Goal: Information Seeking & Learning: Check status

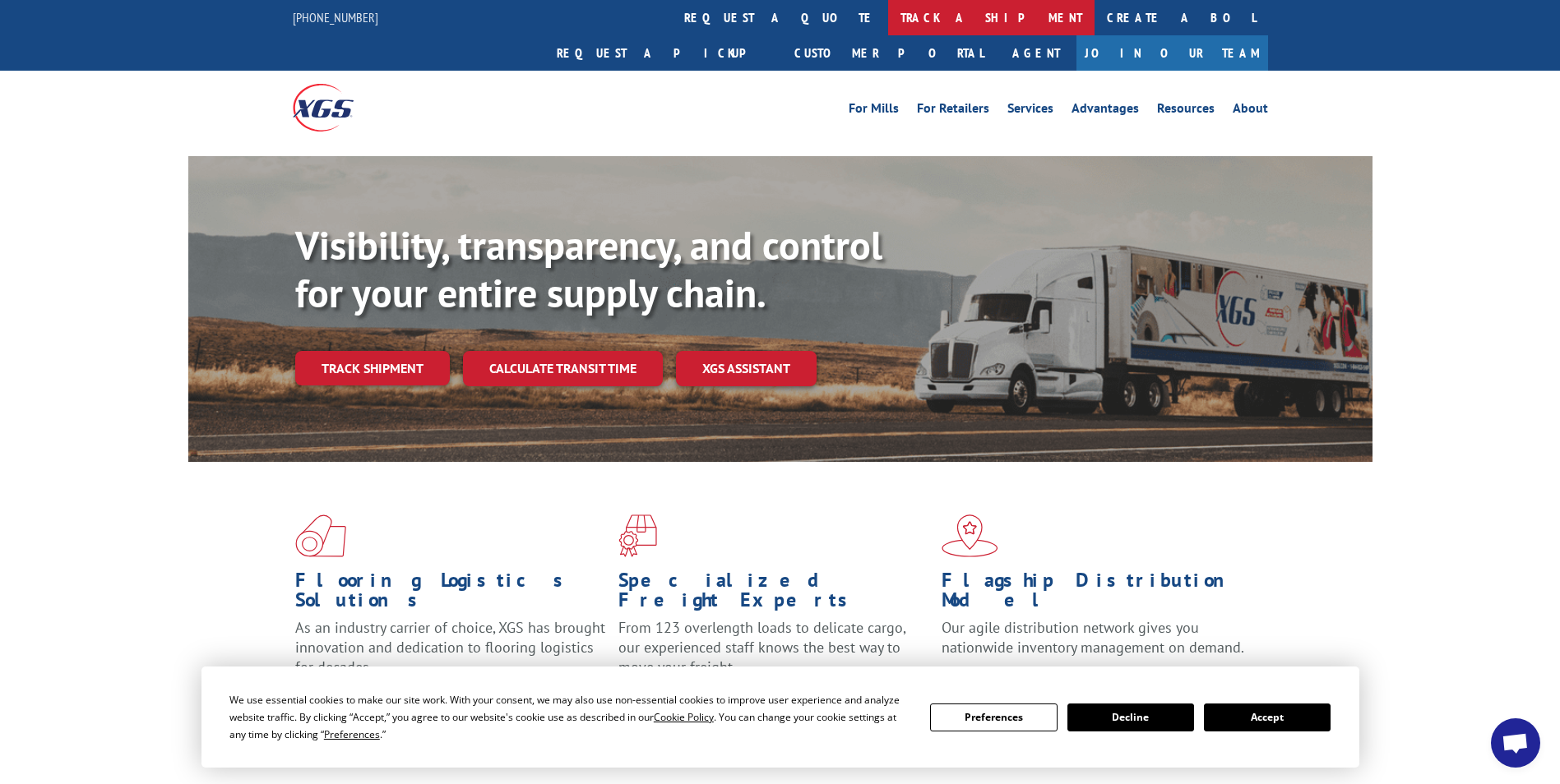
click at [888, 10] on link "track a shipment" at bounding box center [991, 18] width 207 height 35
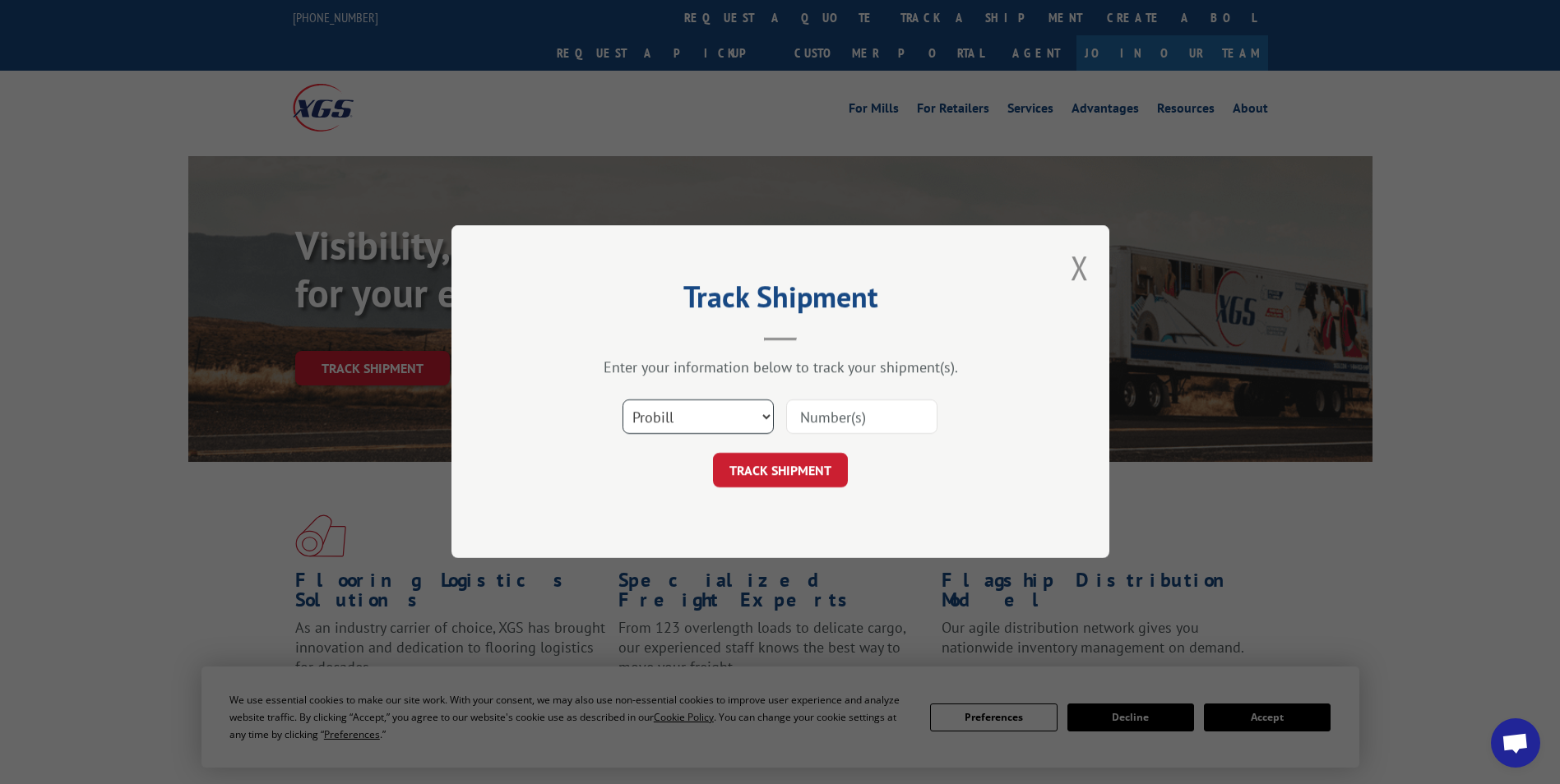
click at [685, 416] on select "Select category... Probill BOL PO" at bounding box center [697, 417] width 151 height 35
select select "bol"
click at [622, 400] on select "Select category... Probill BOL PO" at bounding box center [697, 417] width 151 height 35
click at [874, 412] on input at bounding box center [861, 417] width 151 height 35
paste input "5181702"
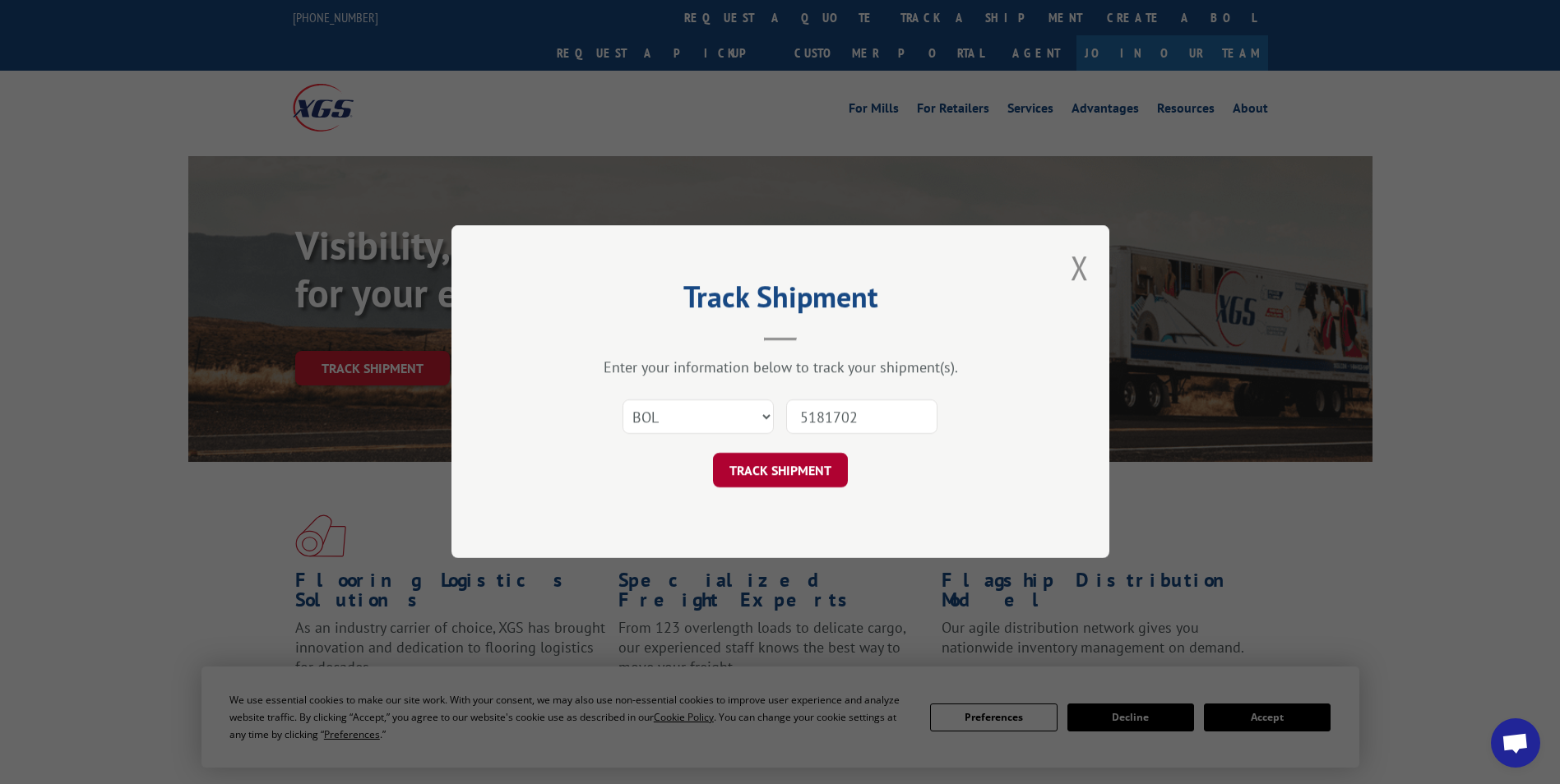
type input "5181702"
click at [798, 486] on button "TRACK SHIPMENT" at bounding box center [780, 470] width 135 height 35
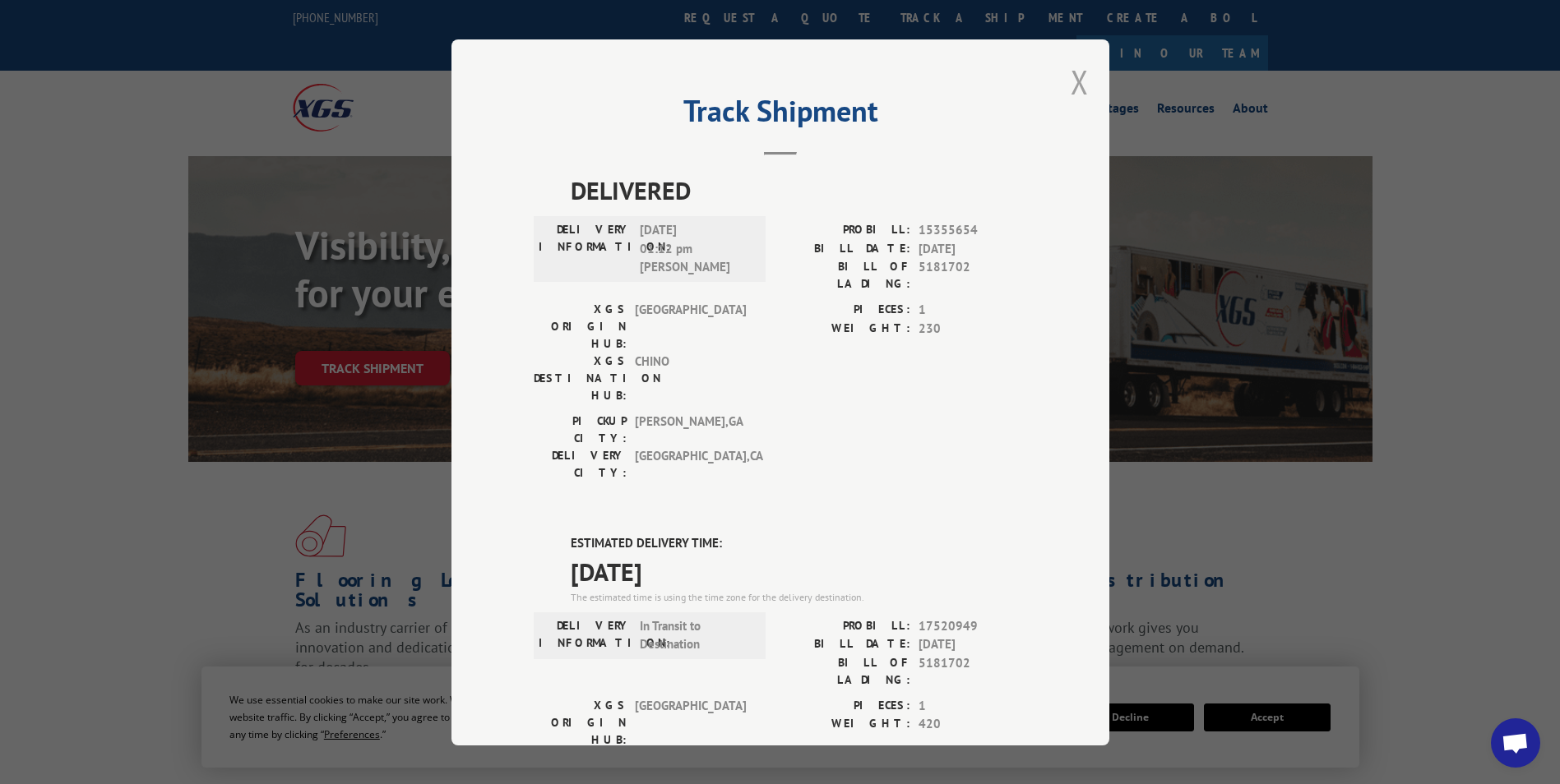
click at [1074, 89] on button "Close modal" at bounding box center [1079, 82] width 18 height 44
